Goal: Task Accomplishment & Management: Manage account settings

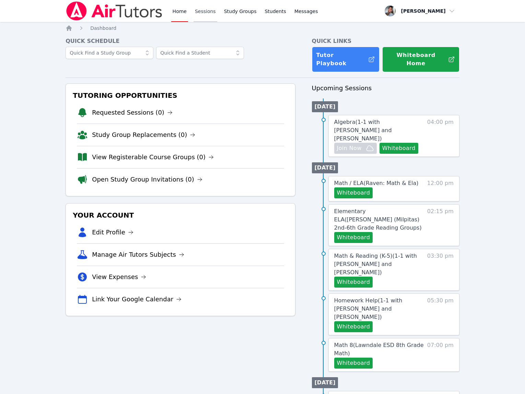
click at [205, 12] on link "Sessions" at bounding box center [205, 11] width 24 height 22
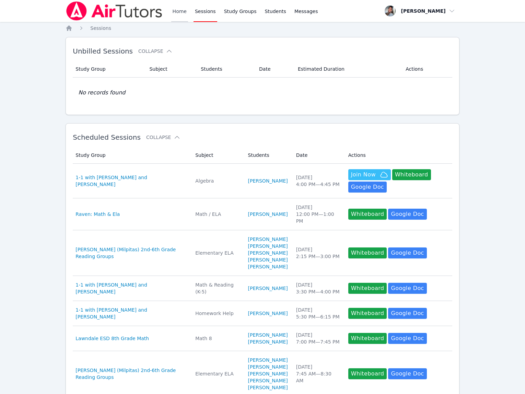
click at [177, 11] on link "Home" at bounding box center [179, 11] width 17 height 22
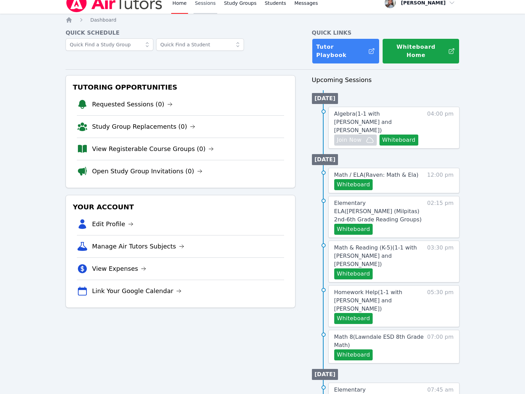
scroll to position [9, 0]
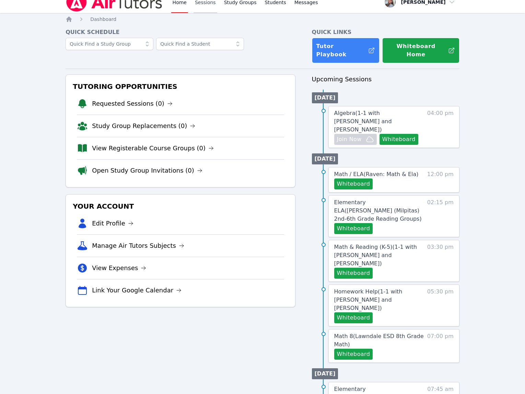
click at [209, 6] on link "Sessions" at bounding box center [205, 2] width 24 height 22
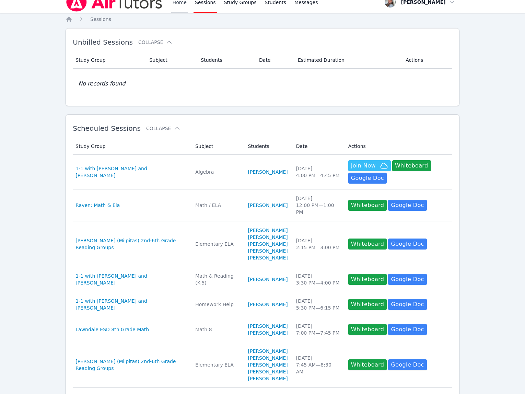
click at [178, 2] on link "Home" at bounding box center [179, 2] width 17 height 22
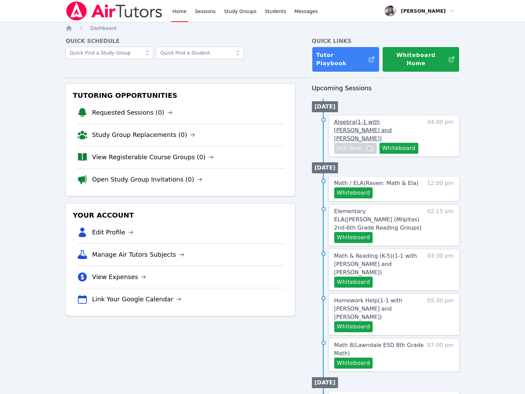
click at [364, 119] on span "Algebra ( 1-1 with Maryam Habibovic and Gabriella Aguilar )" at bounding box center [363, 130] width 58 height 23
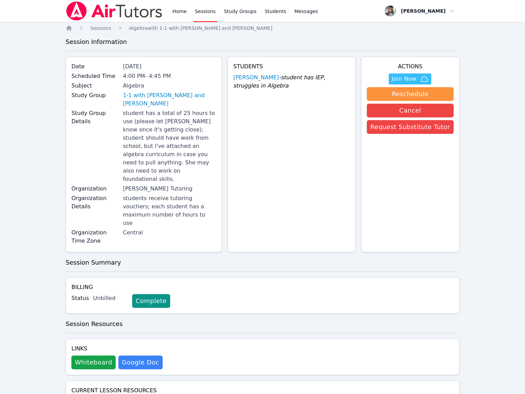
click at [169, 7] on div "Home Sessions Study Groups Students Messages" at bounding box center [193, 11] width 254 height 22
click at [178, 11] on link "Home" at bounding box center [179, 11] width 17 height 22
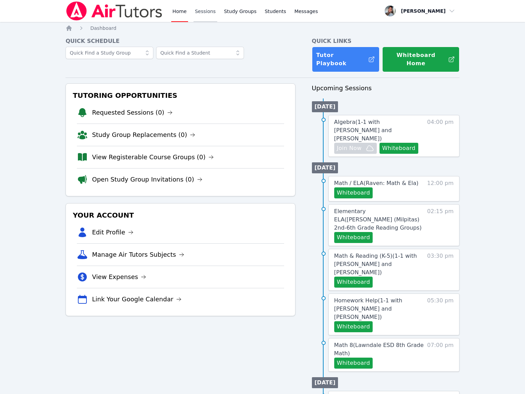
click at [198, 11] on link "Sessions" at bounding box center [205, 11] width 24 height 22
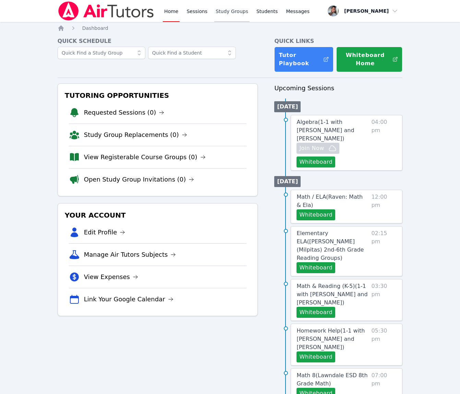
click at [217, 7] on link "Study Groups" at bounding box center [231, 11] width 35 height 22
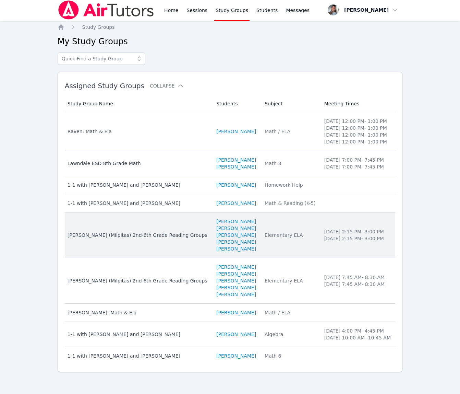
scroll to position [28, 0]
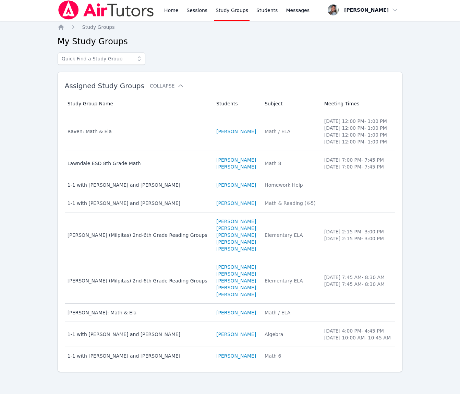
click at [268, 323] on td "Subject Algebra" at bounding box center [291, 334] width 60 height 25
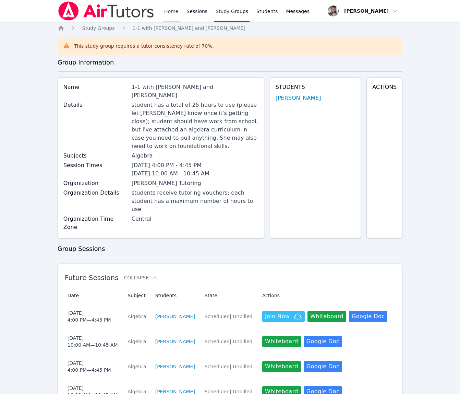
click at [171, 9] on link "Home" at bounding box center [171, 11] width 17 height 22
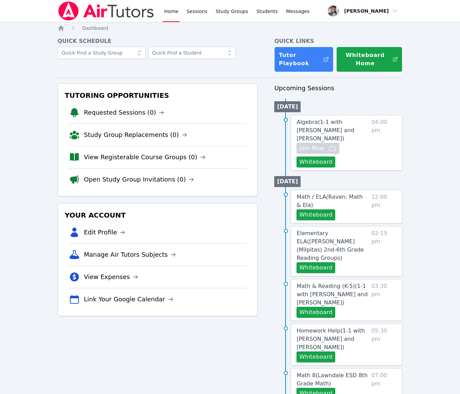
click at [171, 9] on link "Home" at bounding box center [171, 11] width 17 height 22
click at [62, 30] on icon "Breadcrumb" at bounding box center [60, 27] width 5 height 5
click at [199, 11] on link "Sessions" at bounding box center [197, 11] width 24 height 22
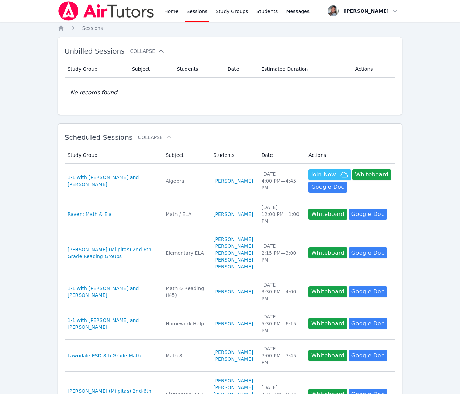
click at [261, 190] on div "Wed Oct 15 4:00 PM — 4:45 PM" at bounding box center [280, 180] width 39 height 21
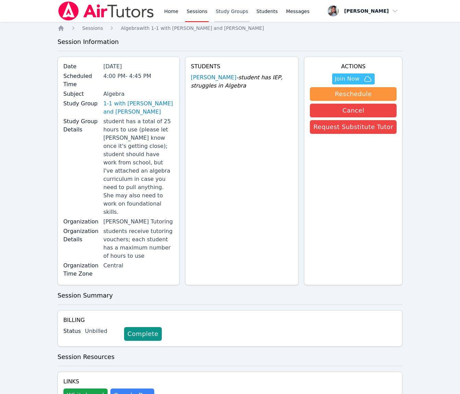
click at [228, 9] on link "Study Groups" at bounding box center [231, 11] width 35 height 22
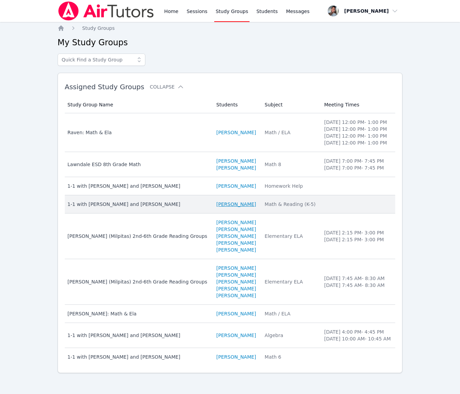
scroll to position [28, 0]
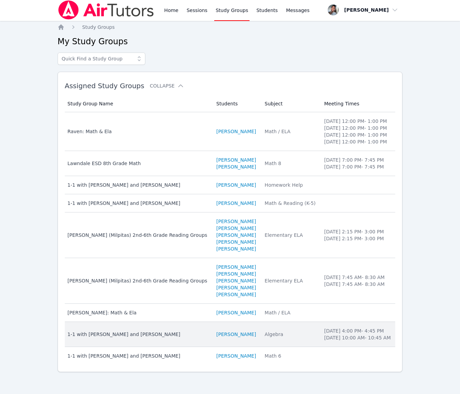
click at [191, 335] on td "Study Group Name 1-1 with Maryam Habibovic and Gabriella Aguilar" at bounding box center [139, 334] width 148 height 25
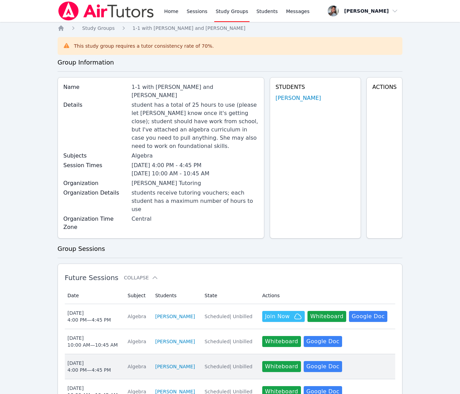
scroll to position [120, 0]
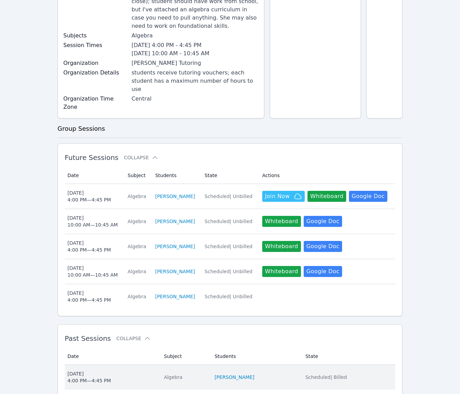
click at [193, 365] on td "Subject Algebra" at bounding box center [185, 377] width 51 height 25
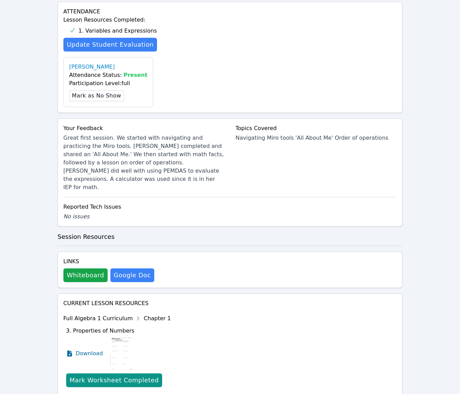
scroll to position [306, 0]
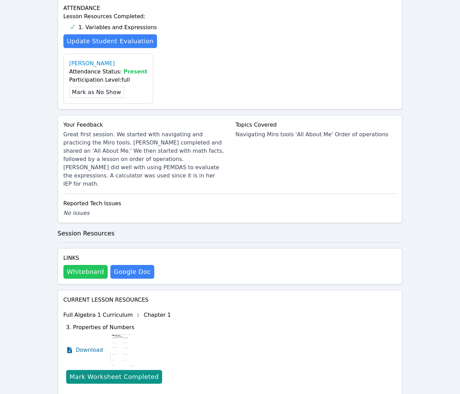
click at [79, 265] on button "Whiteboard" at bounding box center [85, 272] width 44 height 14
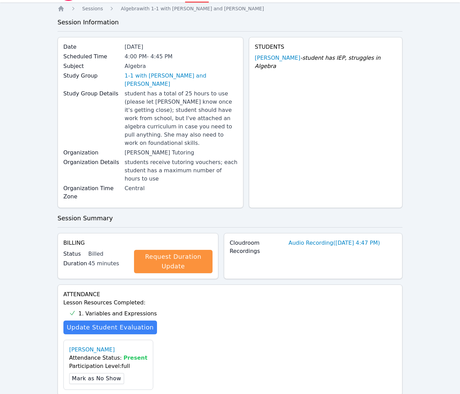
scroll to position [0, 0]
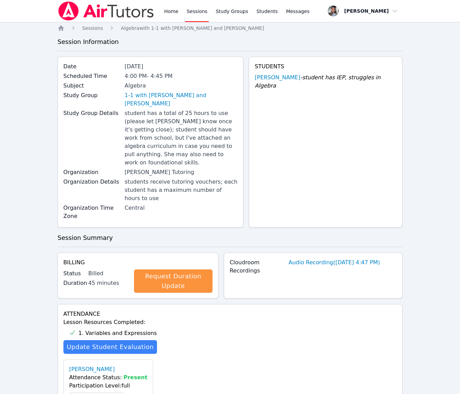
click at [197, 12] on link "Sessions" at bounding box center [197, 11] width 24 height 22
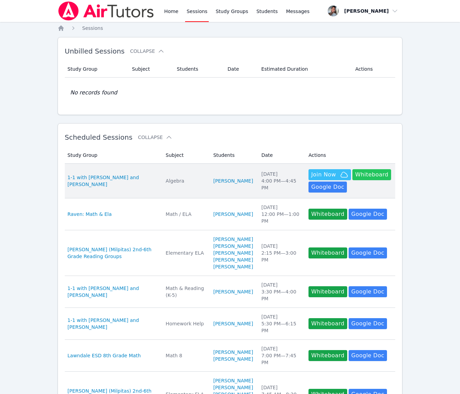
click at [367, 174] on button "Whiteboard" at bounding box center [372, 174] width 39 height 11
click at [374, 173] on button "Whiteboard" at bounding box center [372, 174] width 39 height 11
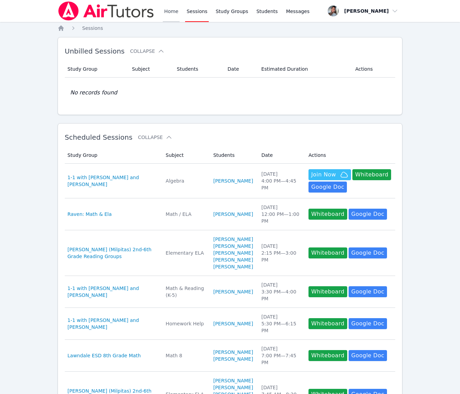
click at [164, 7] on link "Home" at bounding box center [171, 11] width 17 height 22
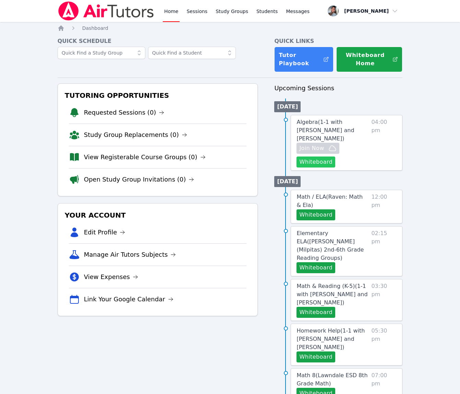
click at [313, 165] on button "Whiteboard" at bounding box center [316, 161] width 39 height 11
click at [173, 15] on link "Home" at bounding box center [171, 11] width 17 height 22
click at [321, 163] on button "Whiteboard" at bounding box center [316, 161] width 39 height 11
click at [328, 126] on link "Algebra ( 1-1 with Maryam Habibovic and Gabriella Aguilar )" at bounding box center [333, 130] width 72 height 25
click at [323, 123] on span "Algebra ( 1-1 with Maryam Habibovic and Gabriella Aguilar )" at bounding box center [326, 130] width 58 height 23
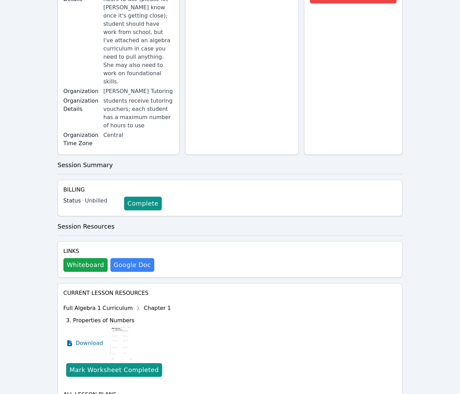
scroll to position [163, 0]
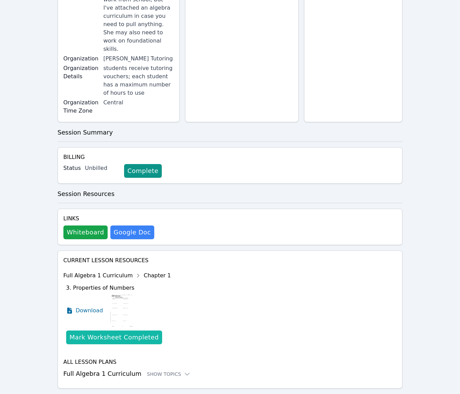
click at [118, 332] on div "Mark Worksheet Completed" at bounding box center [114, 337] width 89 height 10
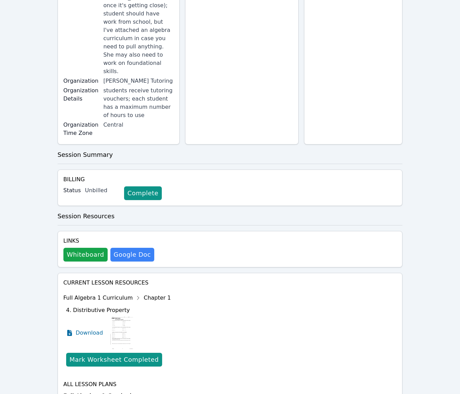
scroll to position [0, 0]
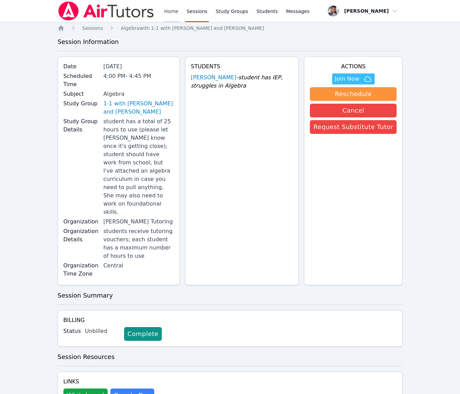
click at [170, 8] on link "Home" at bounding box center [171, 11] width 17 height 22
